Goal: Task Accomplishment & Management: Complete application form

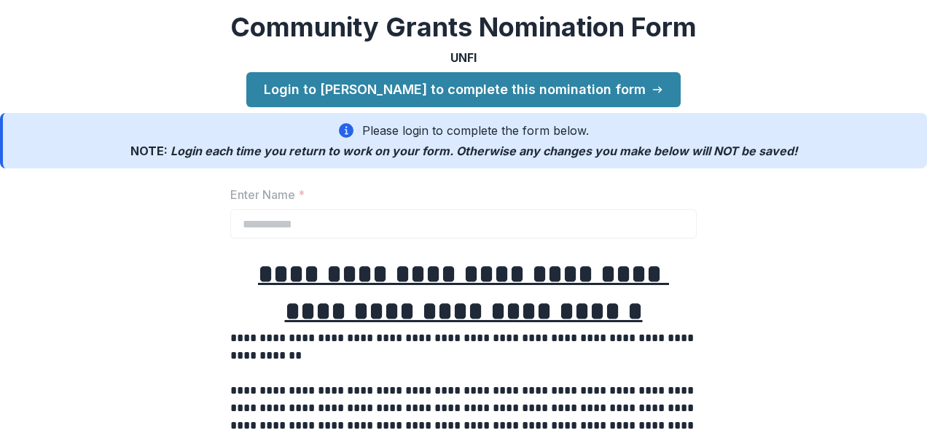
scroll to position [146, 0]
